Goal: Use online tool/utility: Use online tool/utility

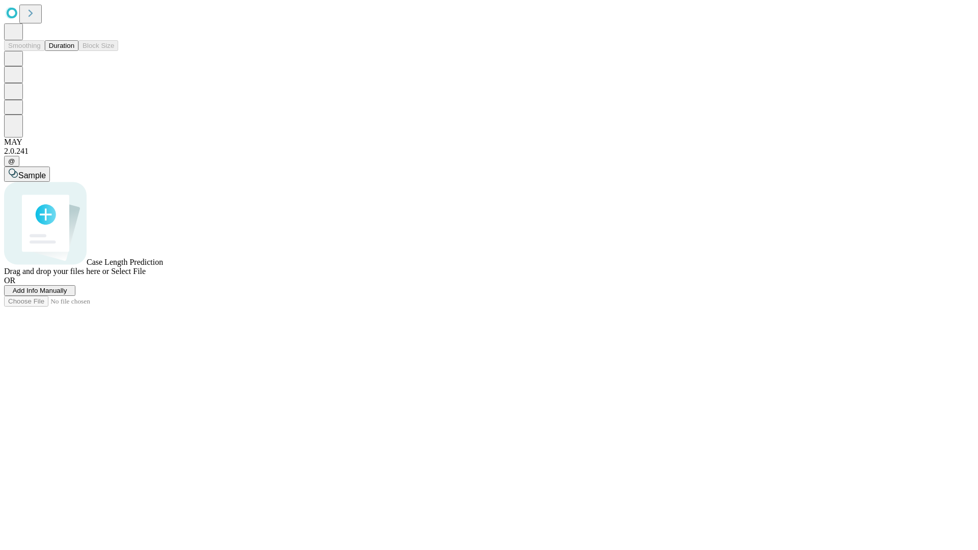
click at [74, 51] on button "Duration" at bounding box center [62, 45] width 34 height 11
click at [67, 295] on span "Add Info Manually" at bounding box center [40, 291] width 55 height 8
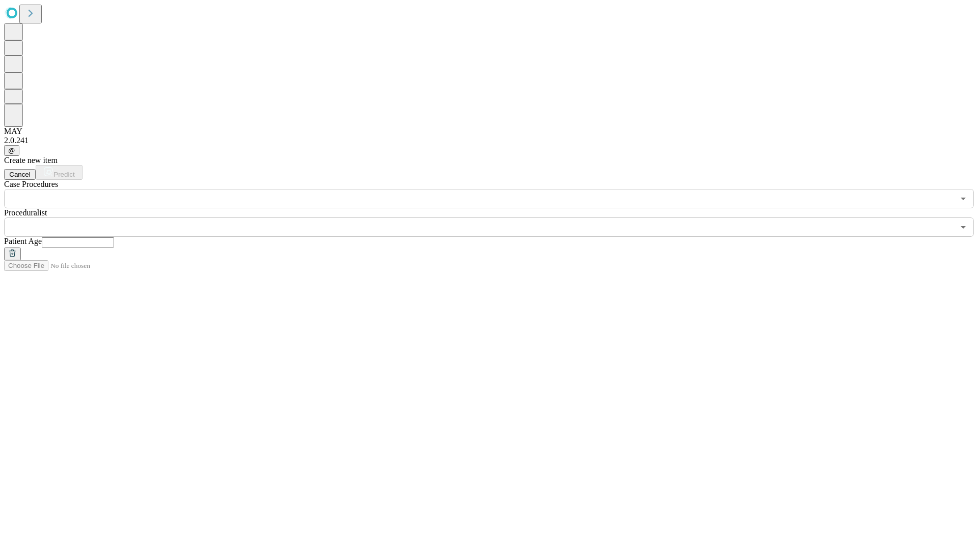
click at [114, 237] on input "text" at bounding box center [78, 242] width 72 height 10
type input "**"
click at [496, 218] on input "text" at bounding box center [479, 227] width 950 height 19
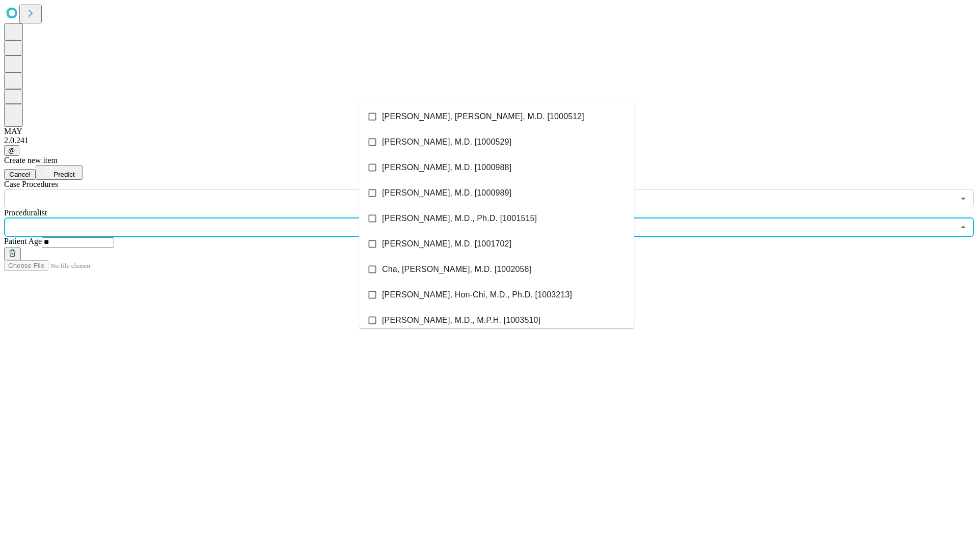
click at [497, 117] on li "[PERSON_NAME], [PERSON_NAME], M.D. [1000512]" at bounding box center [496, 116] width 275 height 25
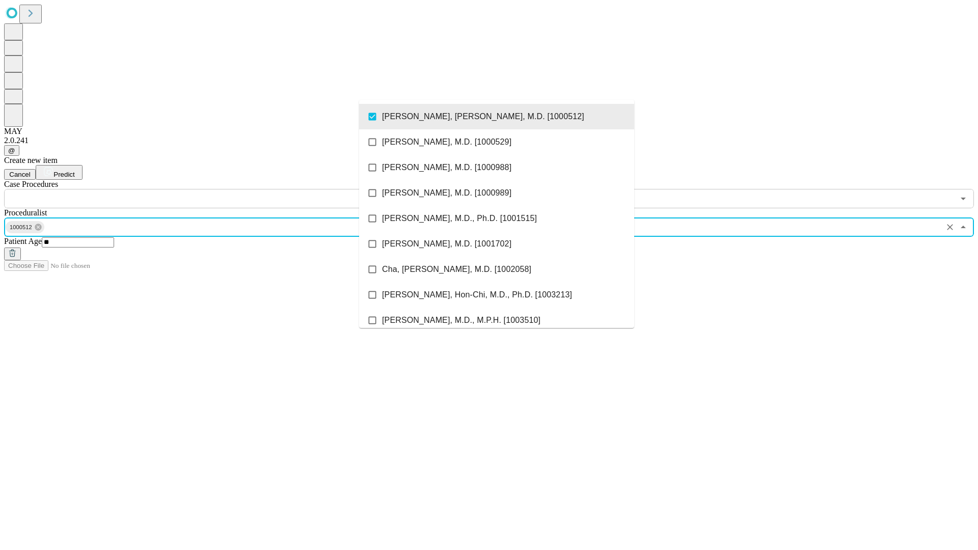
click at [214, 189] on input "text" at bounding box center [479, 198] width 950 height 19
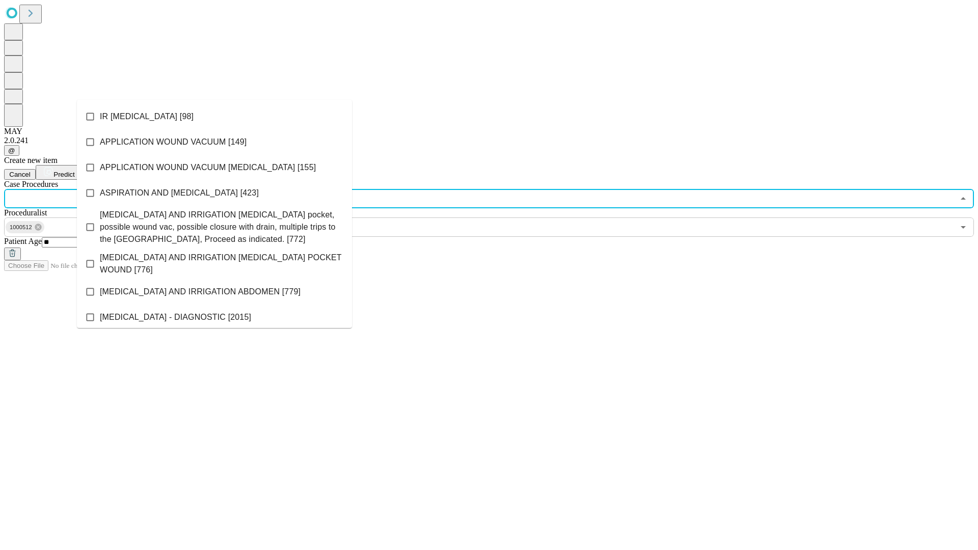
click at [215, 117] on li "IR [MEDICAL_DATA] [98]" at bounding box center [214, 116] width 275 height 25
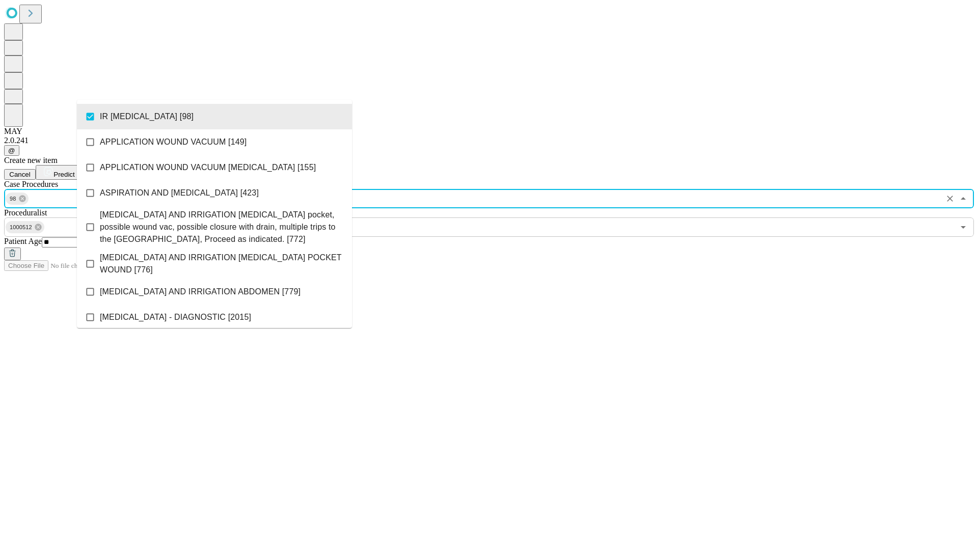
click at [74, 171] on span "Predict" at bounding box center [63, 175] width 21 height 8
